Goal: Transaction & Acquisition: Download file/media

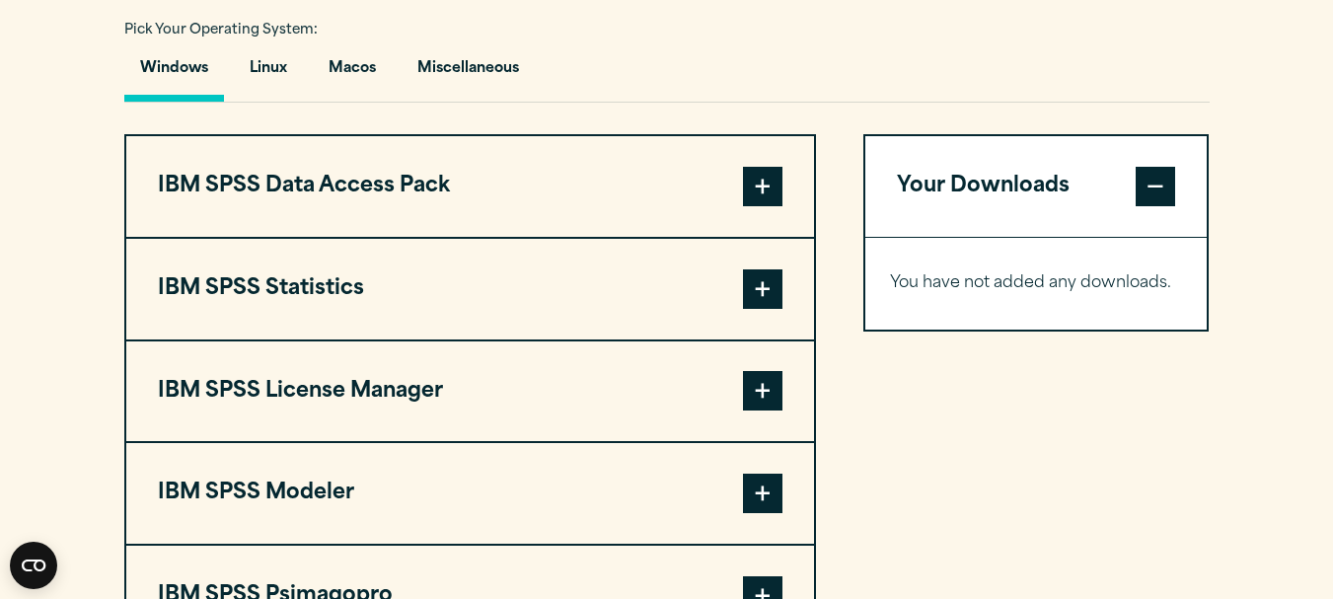
scroll to position [1466, 0]
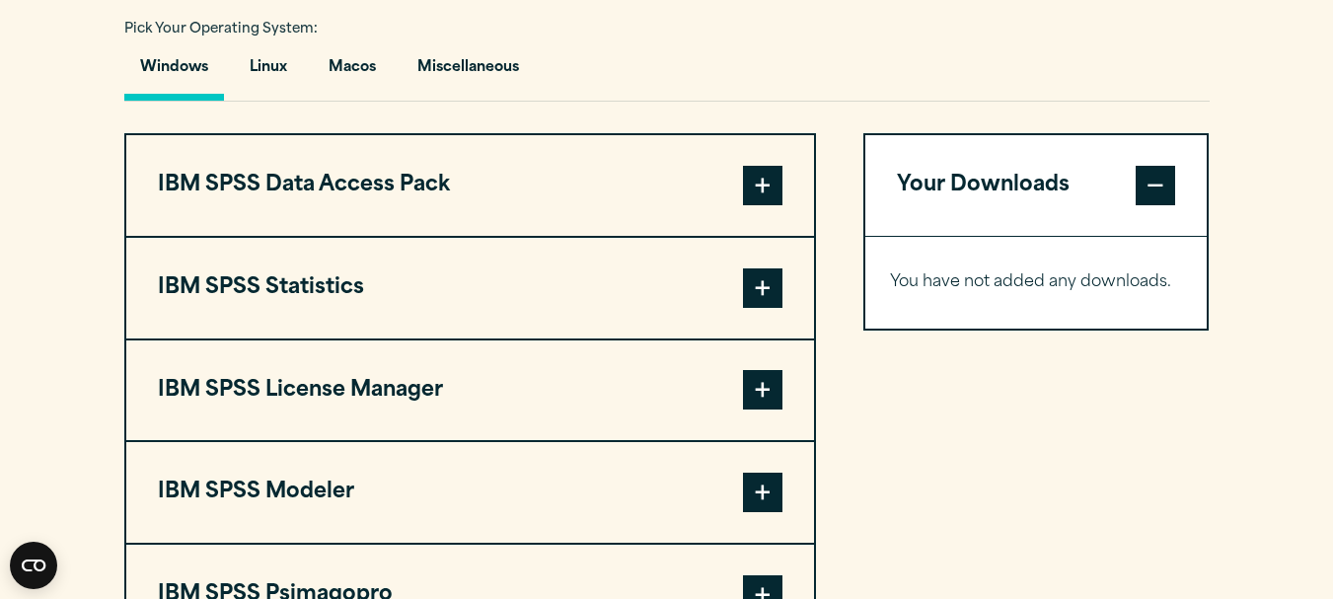
click at [187, 76] on button "Windows" at bounding box center [174, 72] width 100 height 56
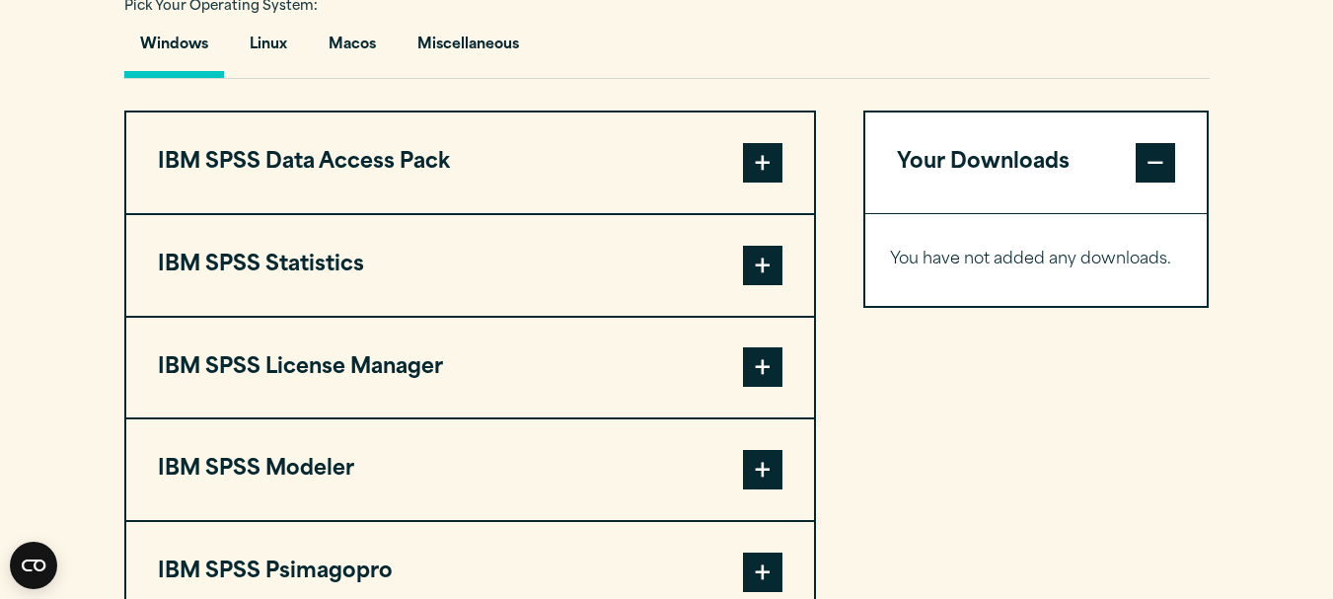
scroll to position [1487, 0]
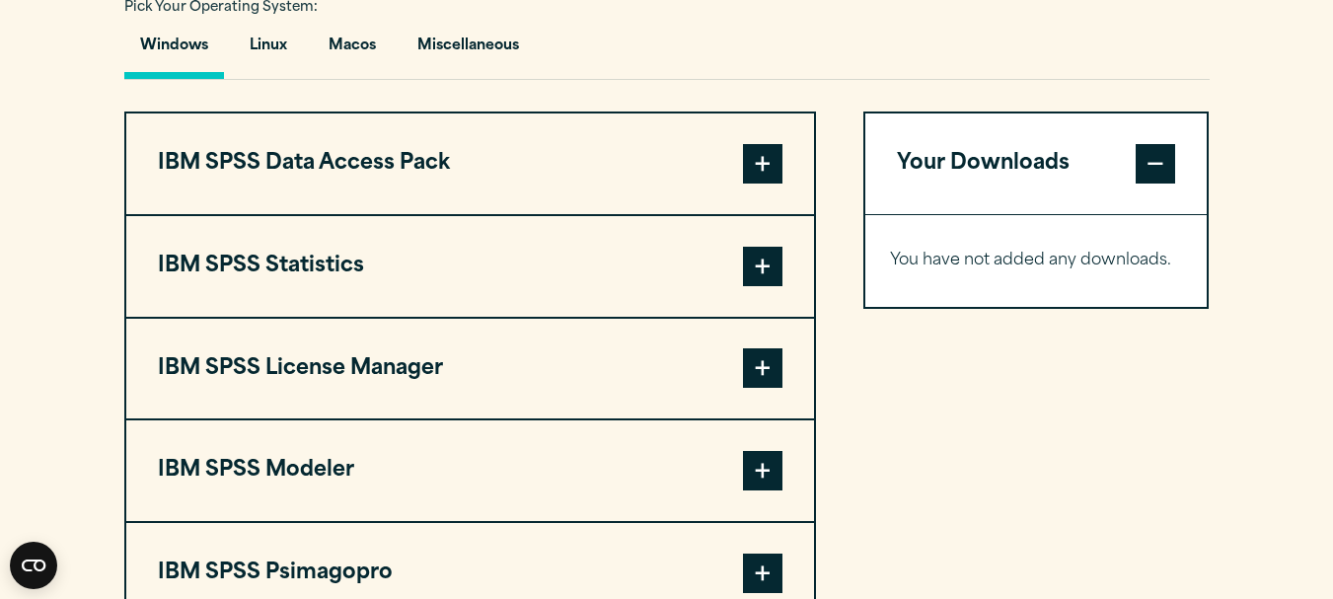
click at [327, 272] on button "IBM SPSS Statistics" at bounding box center [470, 266] width 688 height 101
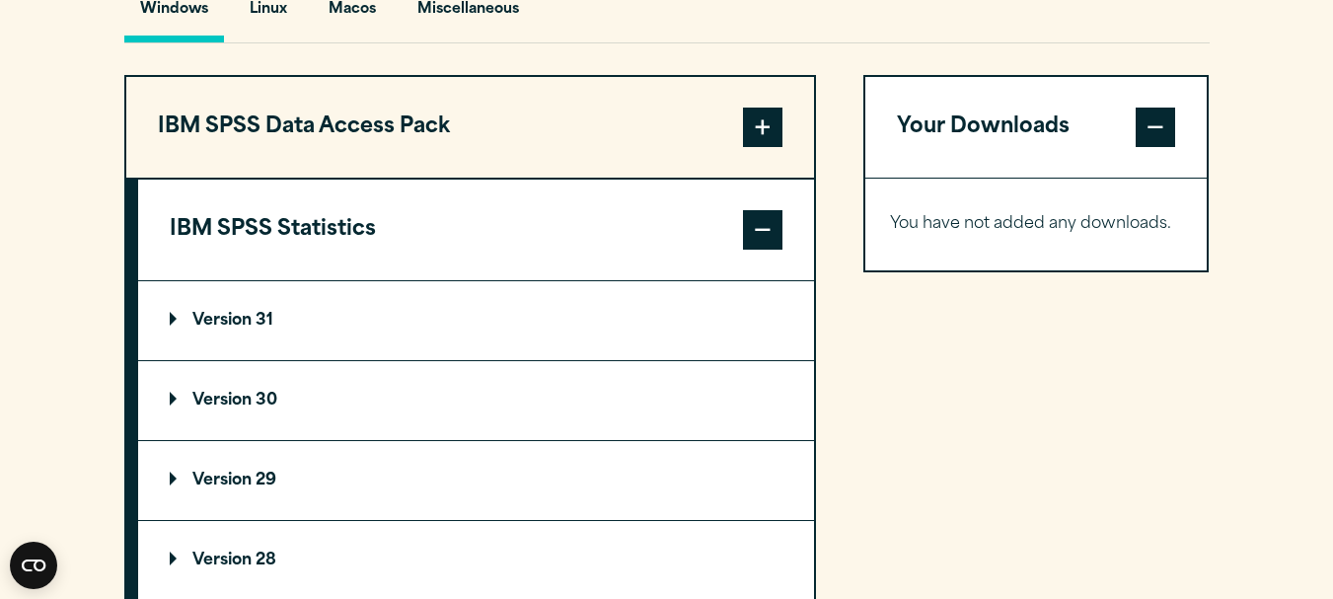
scroll to position [1523, 0]
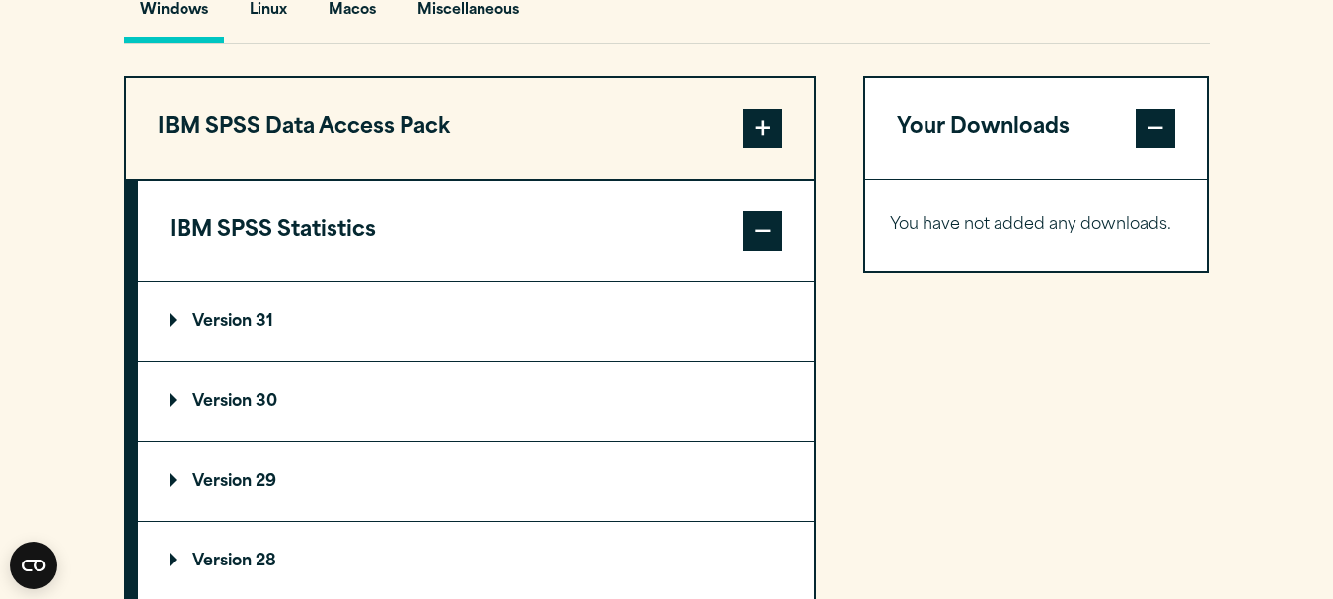
click at [258, 314] on p "Version 31" at bounding box center [222, 322] width 104 height 16
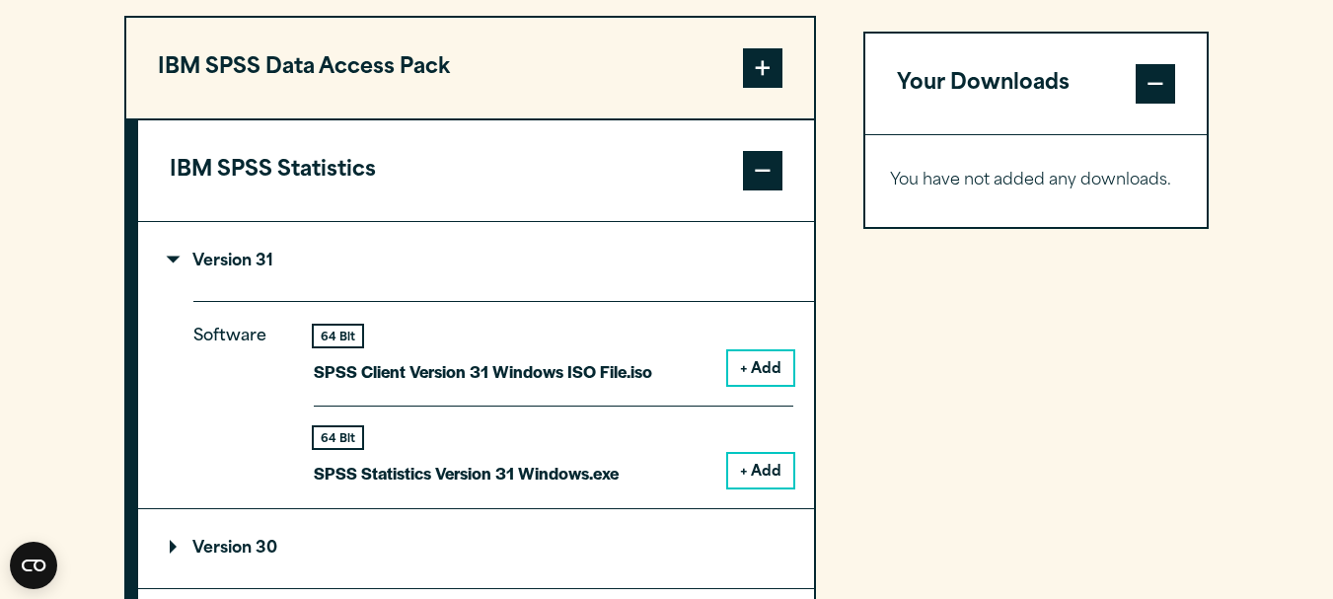
scroll to position [1584, 0]
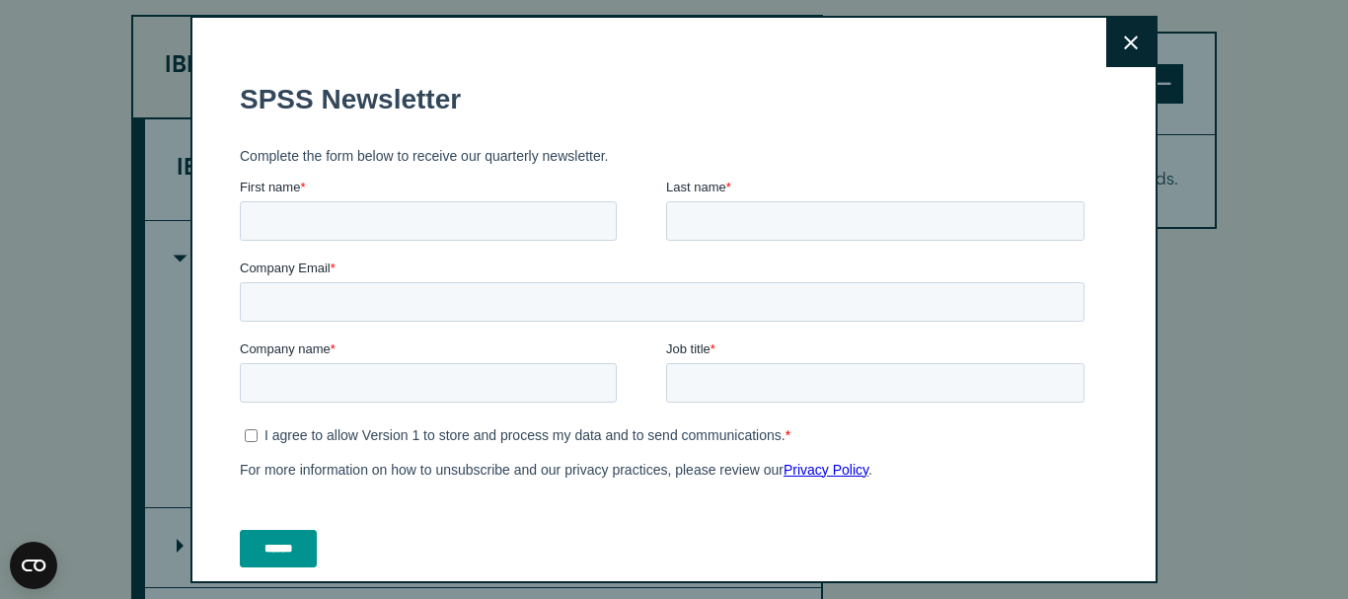
click at [1121, 46] on button "Close" at bounding box center [1130, 42] width 49 height 49
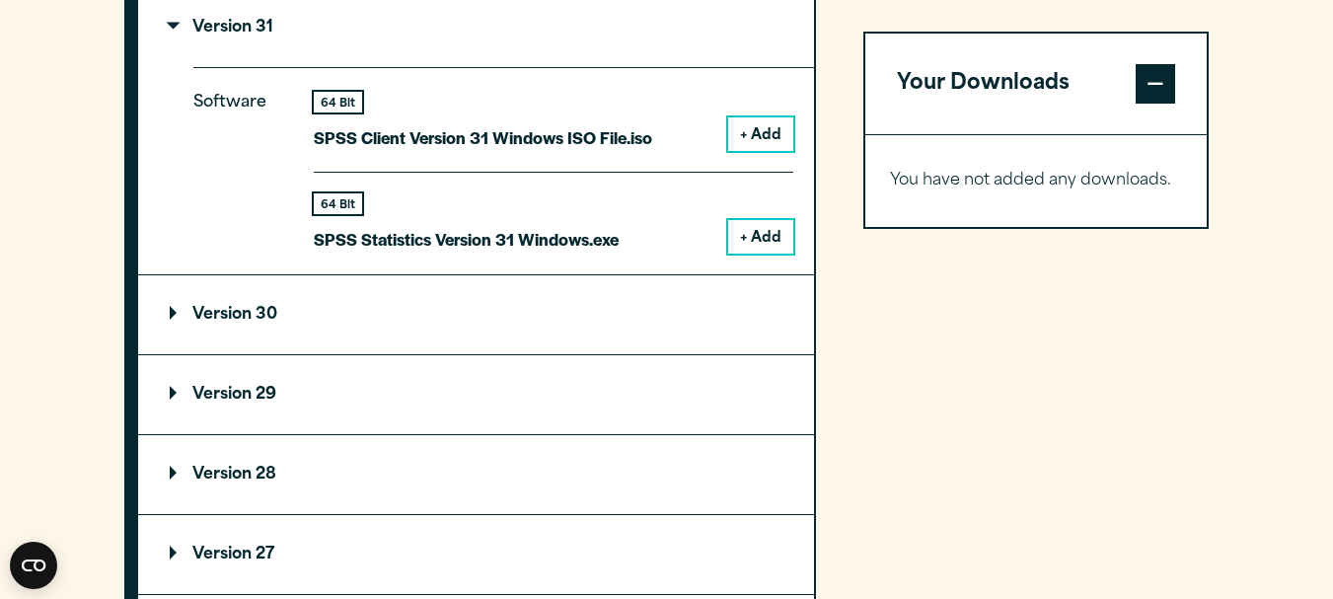
scroll to position [1818, 0]
click at [218, 324] on summary "Version 30" at bounding box center [476, 313] width 676 height 79
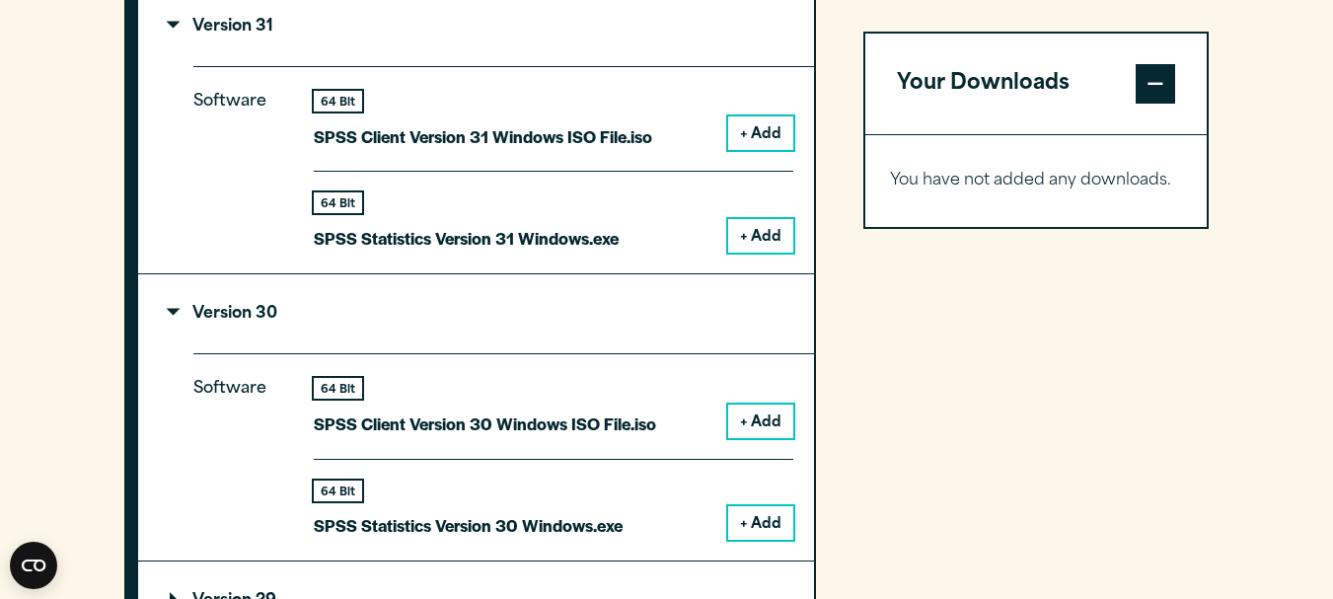
click at [763, 522] on button "+ Add" at bounding box center [760, 523] width 65 height 34
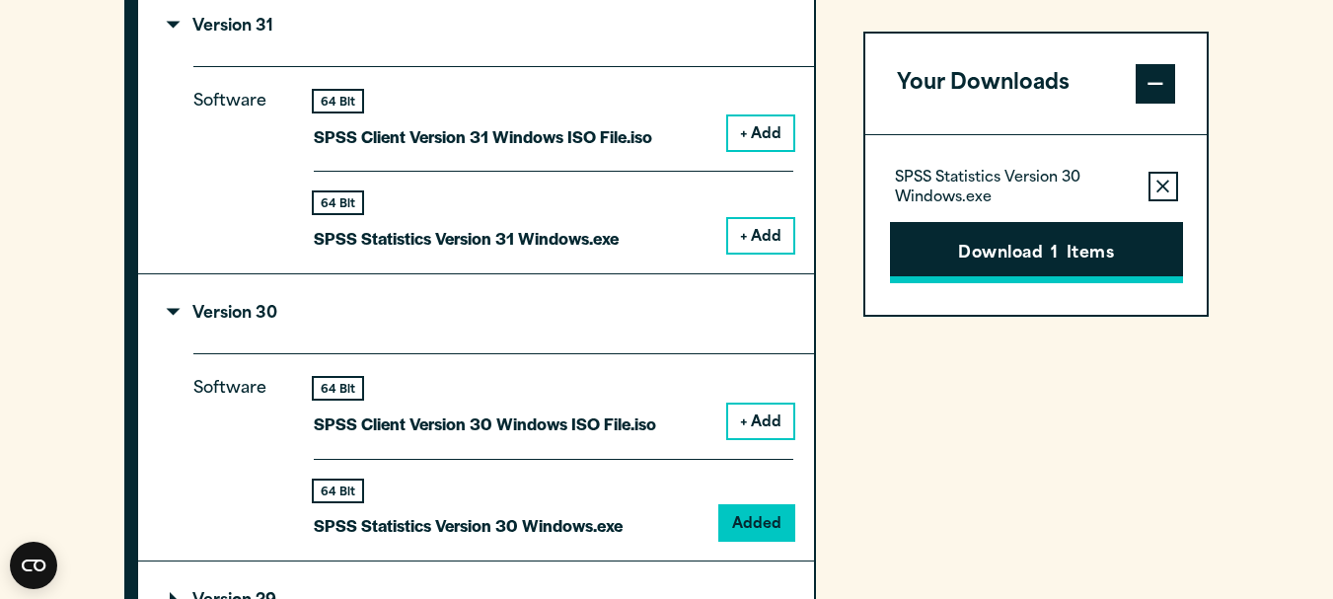
click at [1073, 269] on button "Download 1 Items" at bounding box center [1036, 252] width 293 height 61
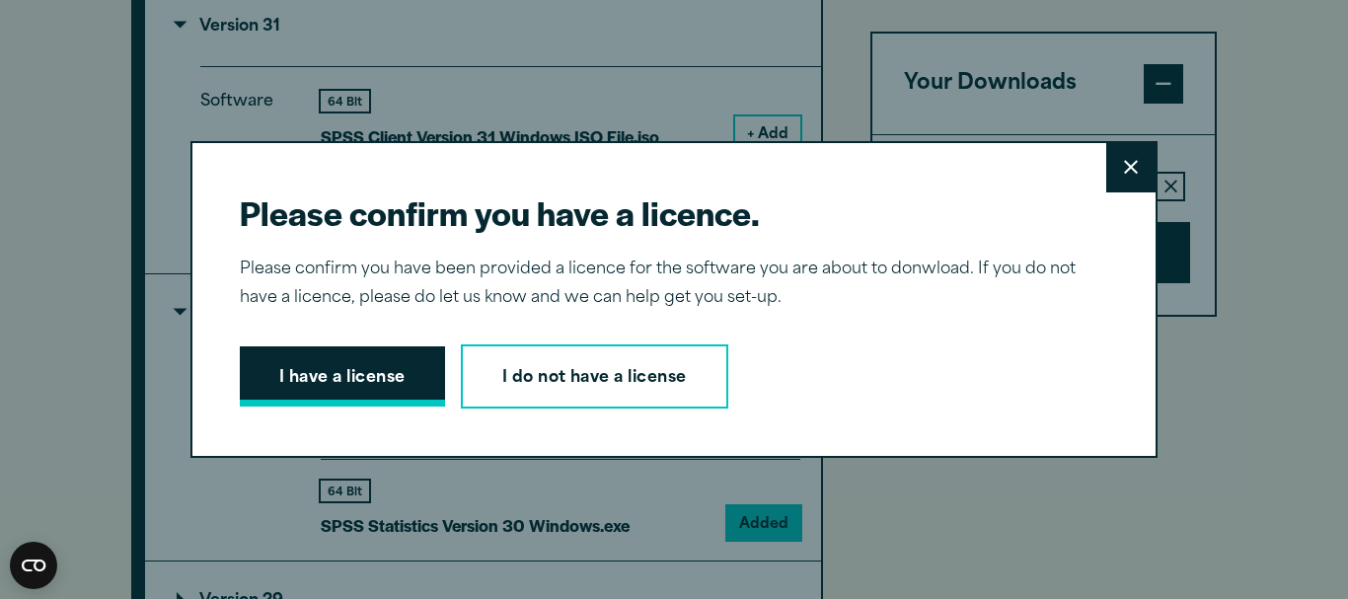
click at [356, 382] on button "I have a license" at bounding box center [342, 376] width 205 height 61
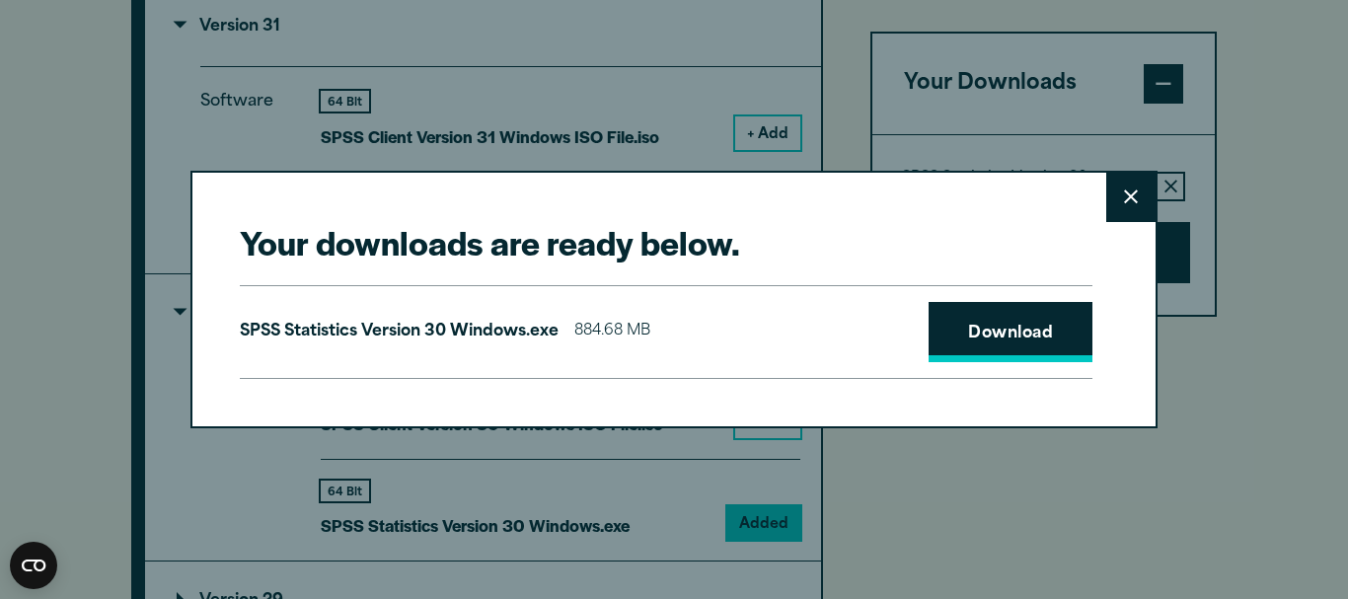
click at [1014, 333] on link "Download" at bounding box center [1011, 332] width 164 height 61
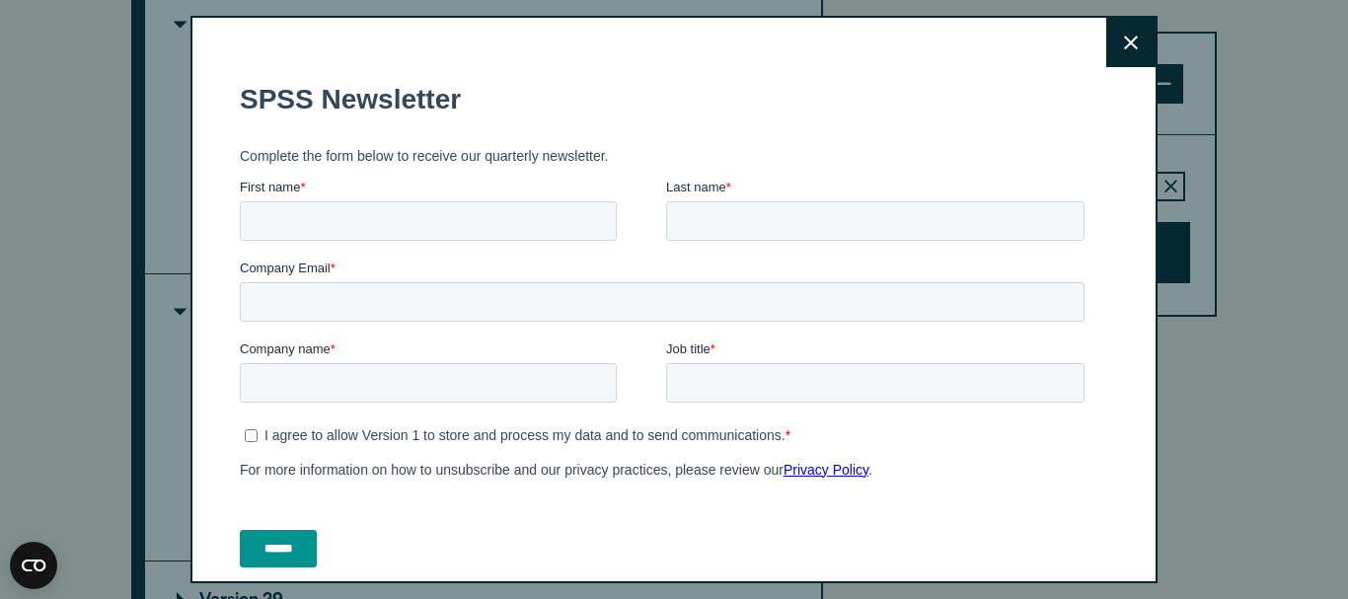
click at [1124, 38] on icon at bounding box center [1131, 43] width 14 height 15
